Goal: Task Accomplishment & Management: Use online tool/utility

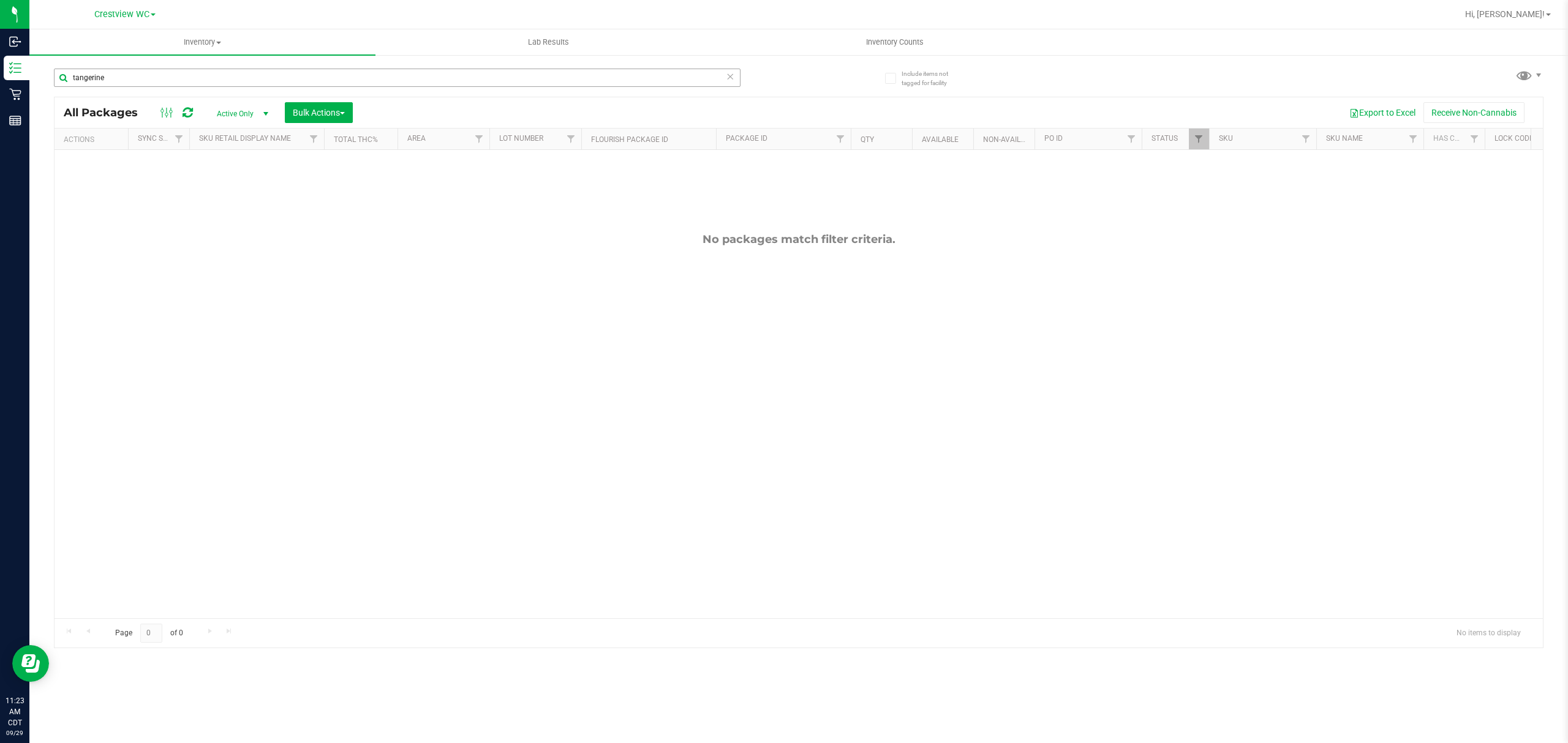
drag, startPoint x: 244, startPoint y: 65, endPoint x: 155, endPoint y: 71, distance: 89.2
click at [157, 73] on div "tangerine" at bounding box center [427, 77] width 745 height 39
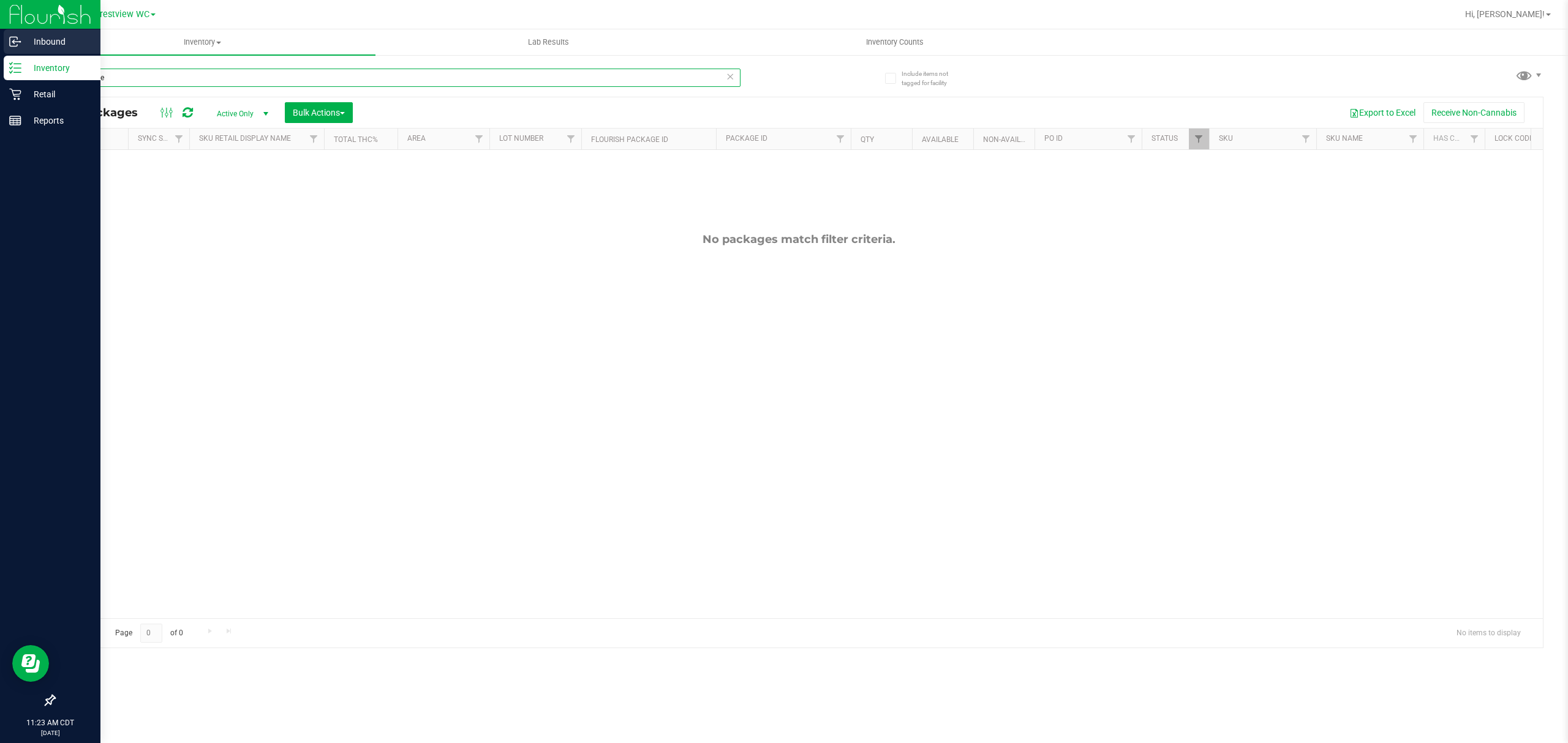
drag, startPoint x: 118, startPoint y: 77, endPoint x: 0, endPoint y: 54, distance: 120.2
click at [0, 54] on div "Inbound Inventory Retail Reports 11:23 AM CDT [DATE] 09/29 Crestview WC Hi, [PE…" at bounding box center [784, 372] width 1568 height 743
type input "="
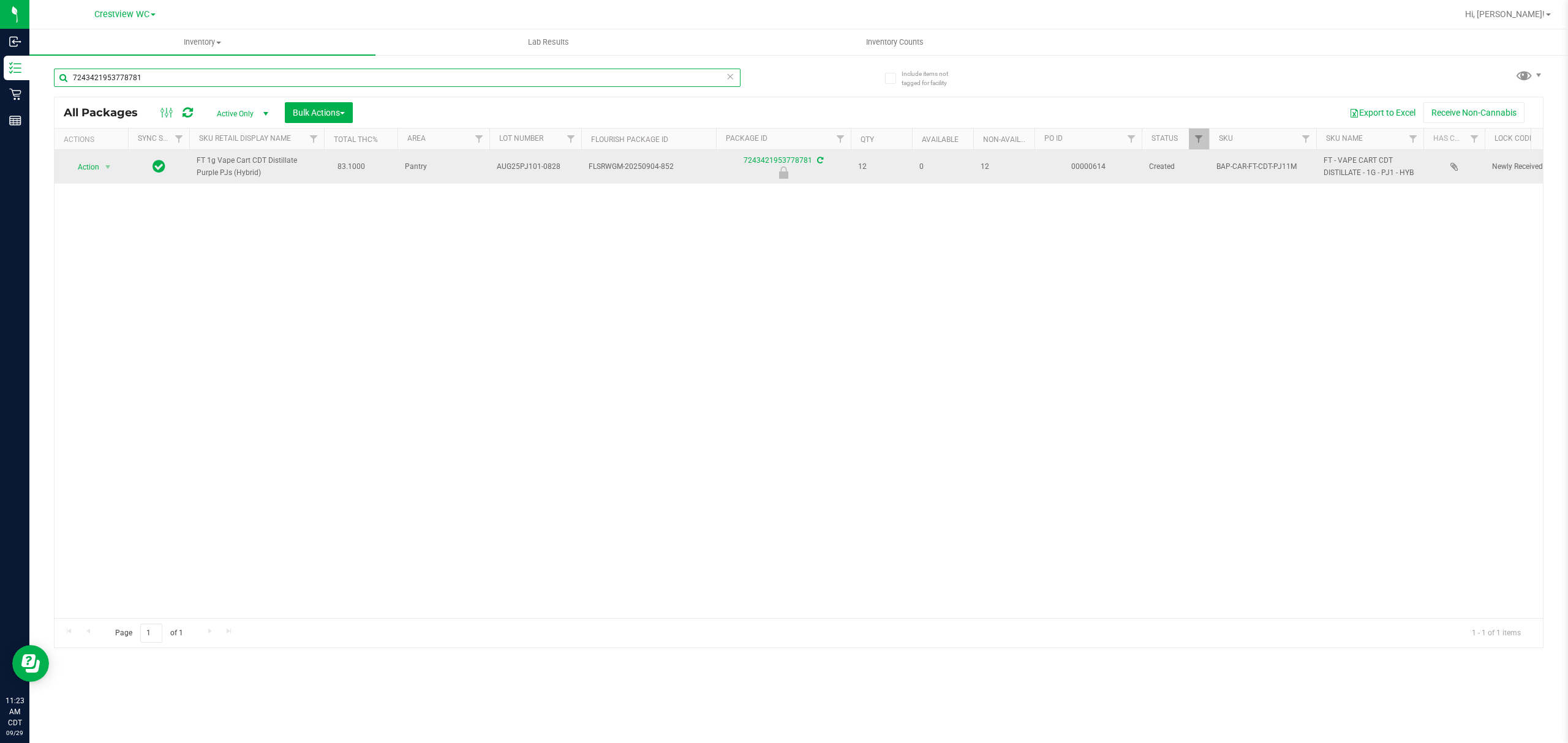
type input "7243421953778781"
click at [152, 173] on icon at bounding box center [158, 165] width 13 height 15
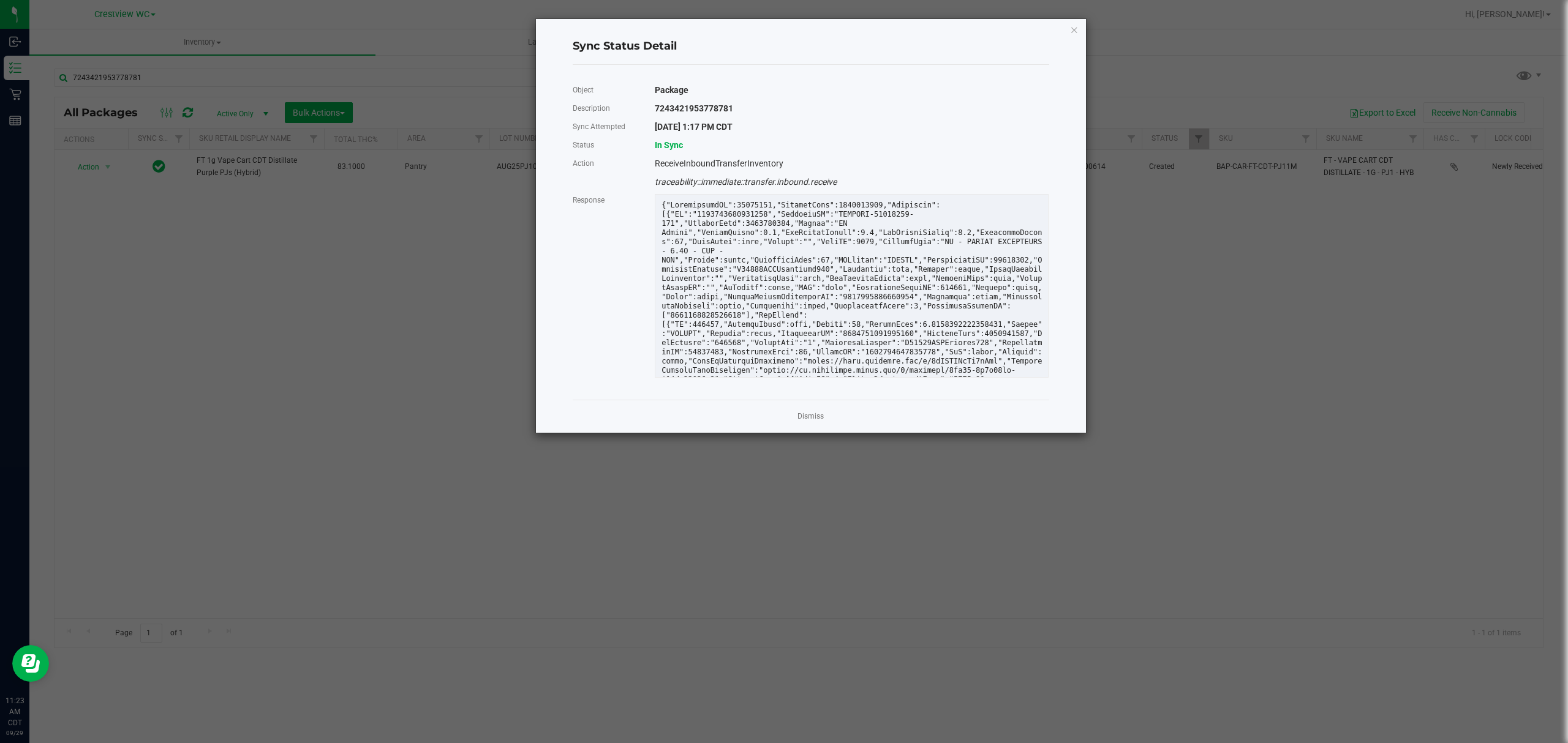
click at [111, 159] on ngb-modal-window "Sync Status Detail Object Package Description 7243421953778781 Sync Attempted […" at bounding box center [789, 372] width 1578 height 743
click at [1074, 28] on icon "Close" at bounding box center [1075, 29] width 9 height 15
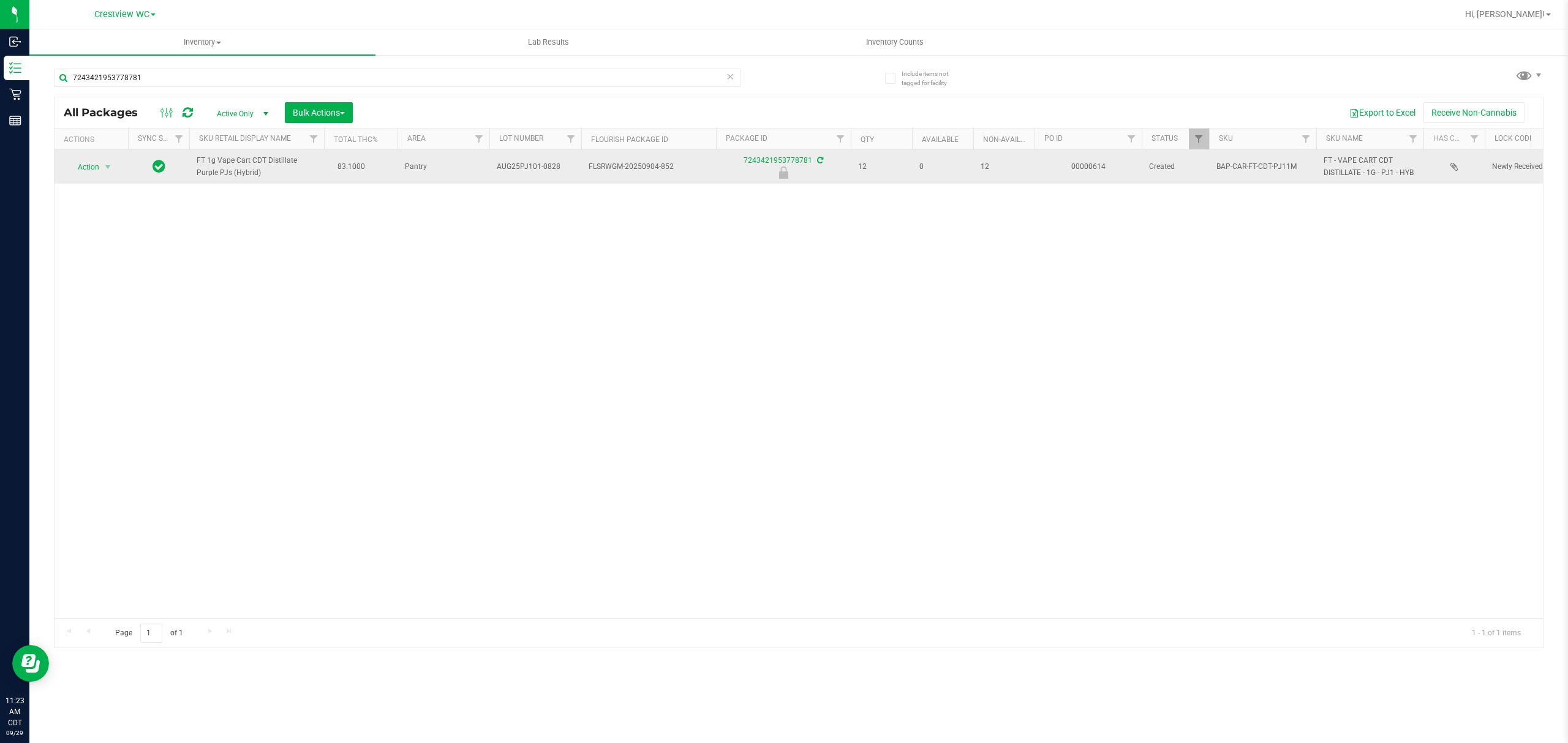
click at [76, 169] on span "Action" at bounding box center [83, 167] width 33 height 17
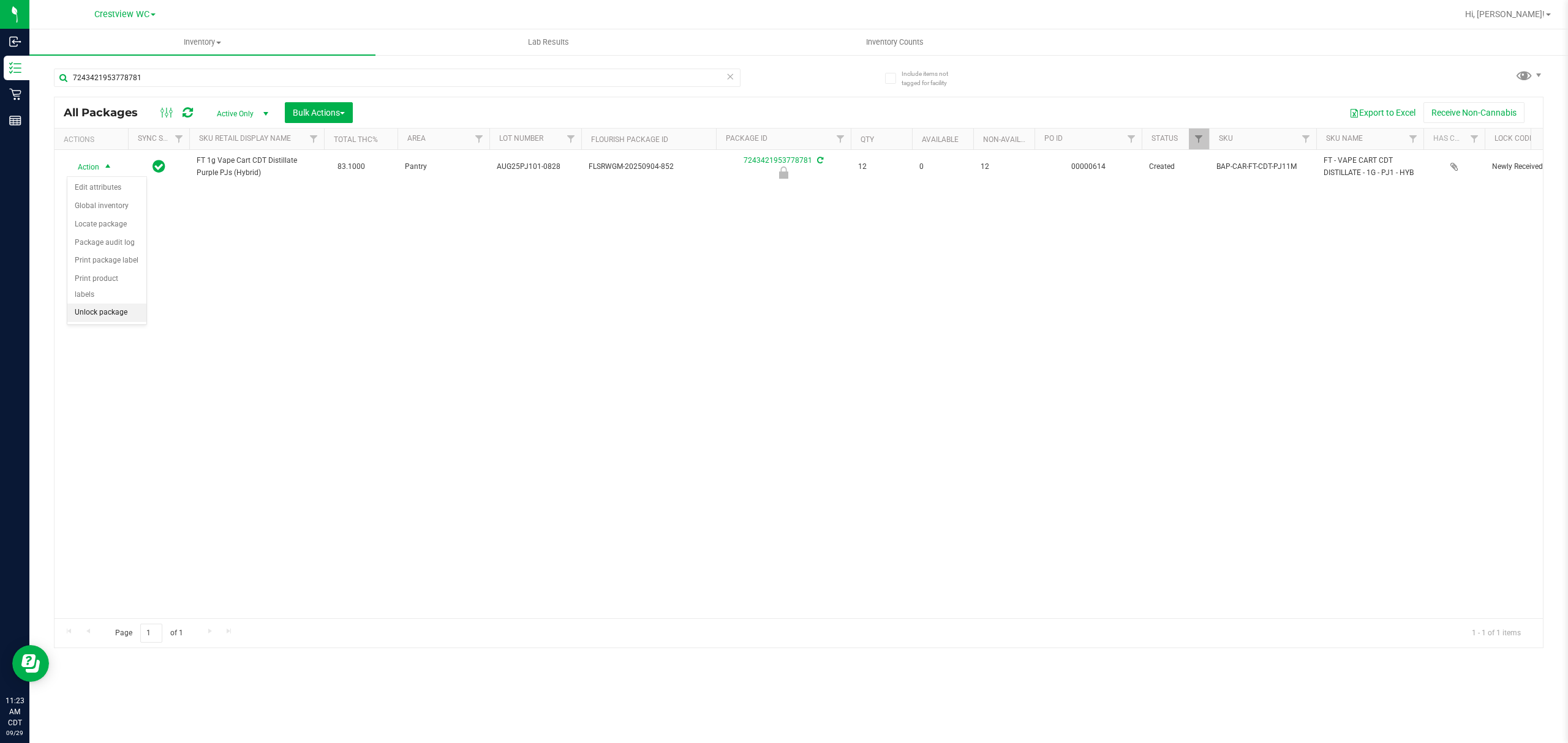
click at [119, 322] on li "Unlock package" at bounding box center [107, 312] width 79 height 18
